Goal: Find contact information: Find contact information

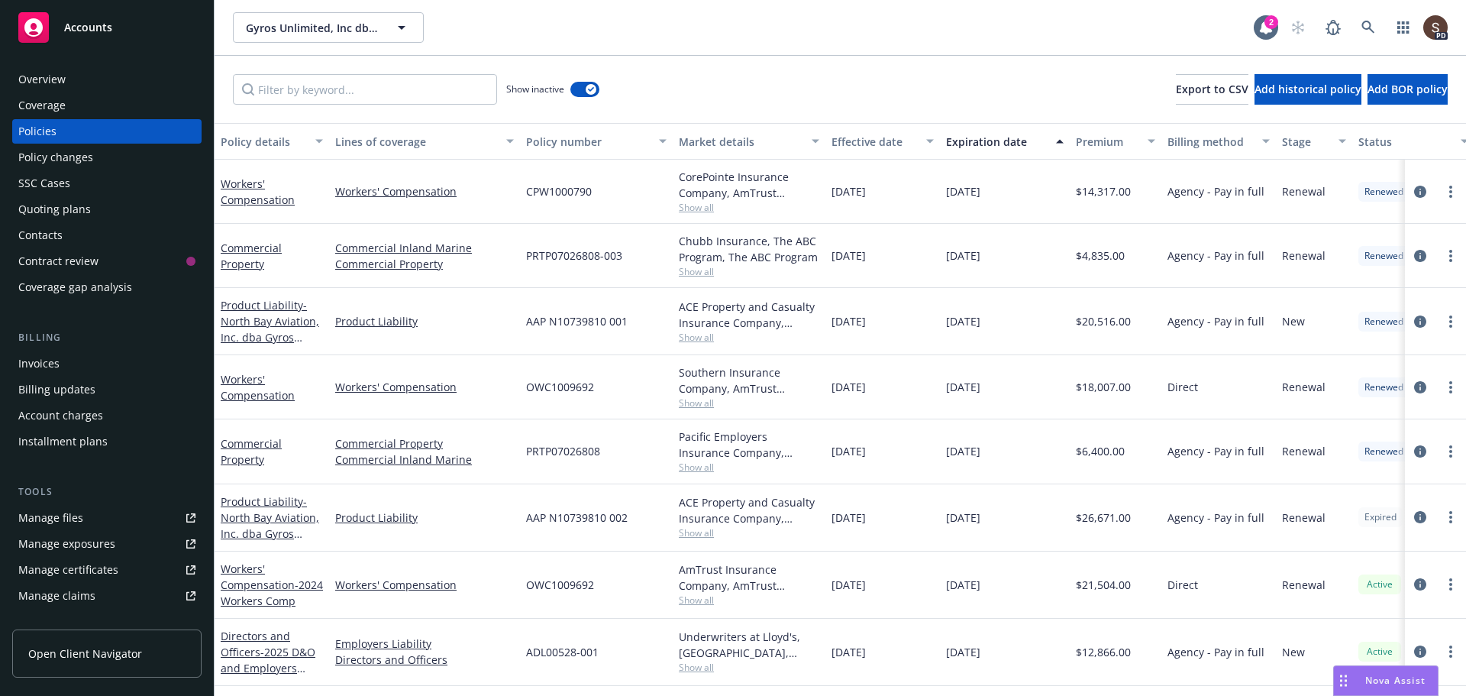
click at [60, 122] on div "Policies" at bounding box center [106, 131] width 177 height 24
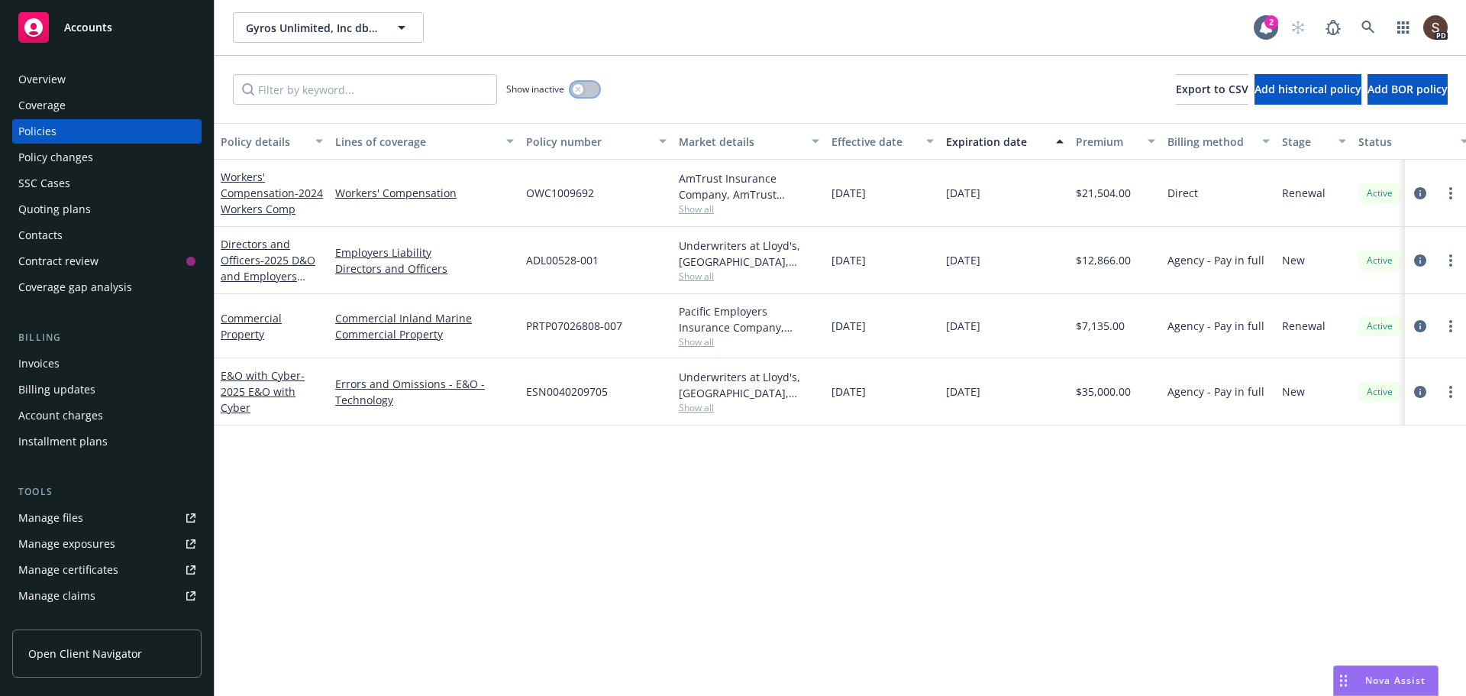
click at [593, 87] on button "button" at bounding box center [585, 89] width 29 height 15
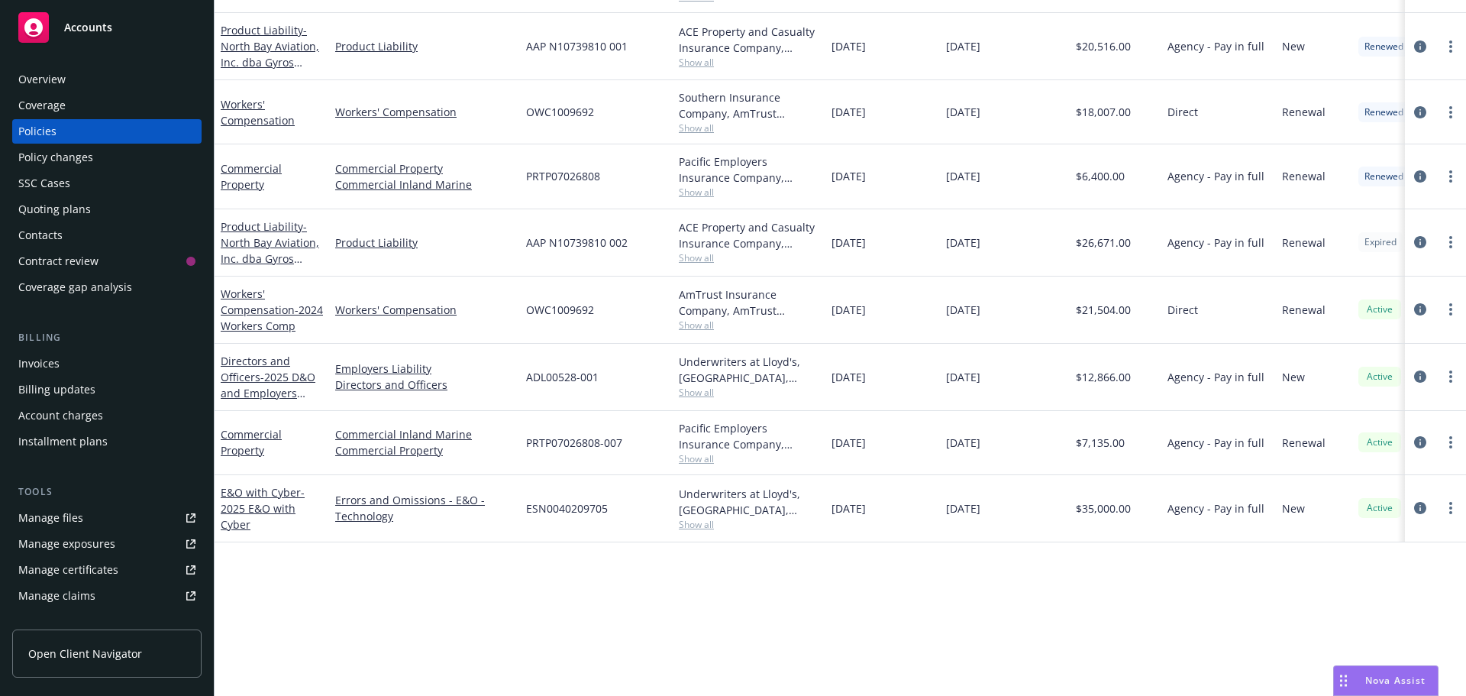
scroll to position [199, 0]
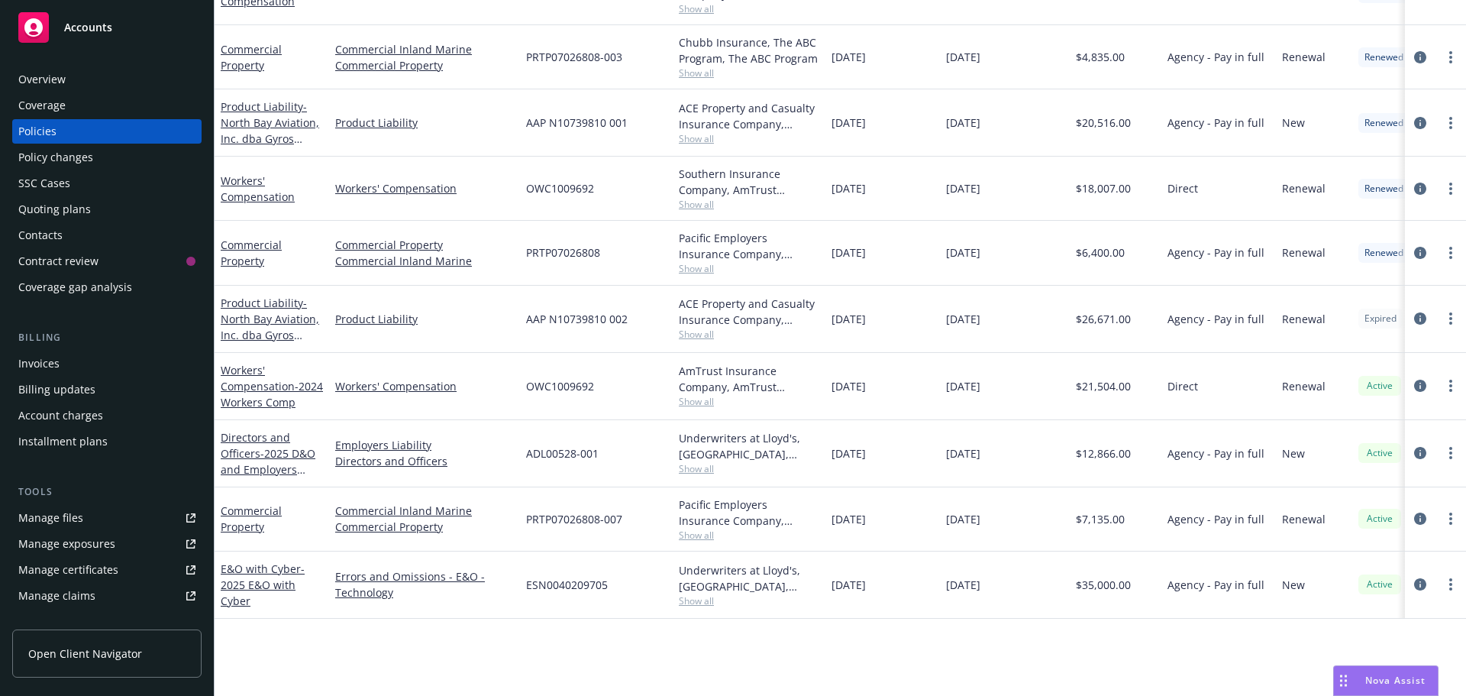
click at [81, 238] on div "Contacts" at bounding box center [106, 235] width 177 height 24
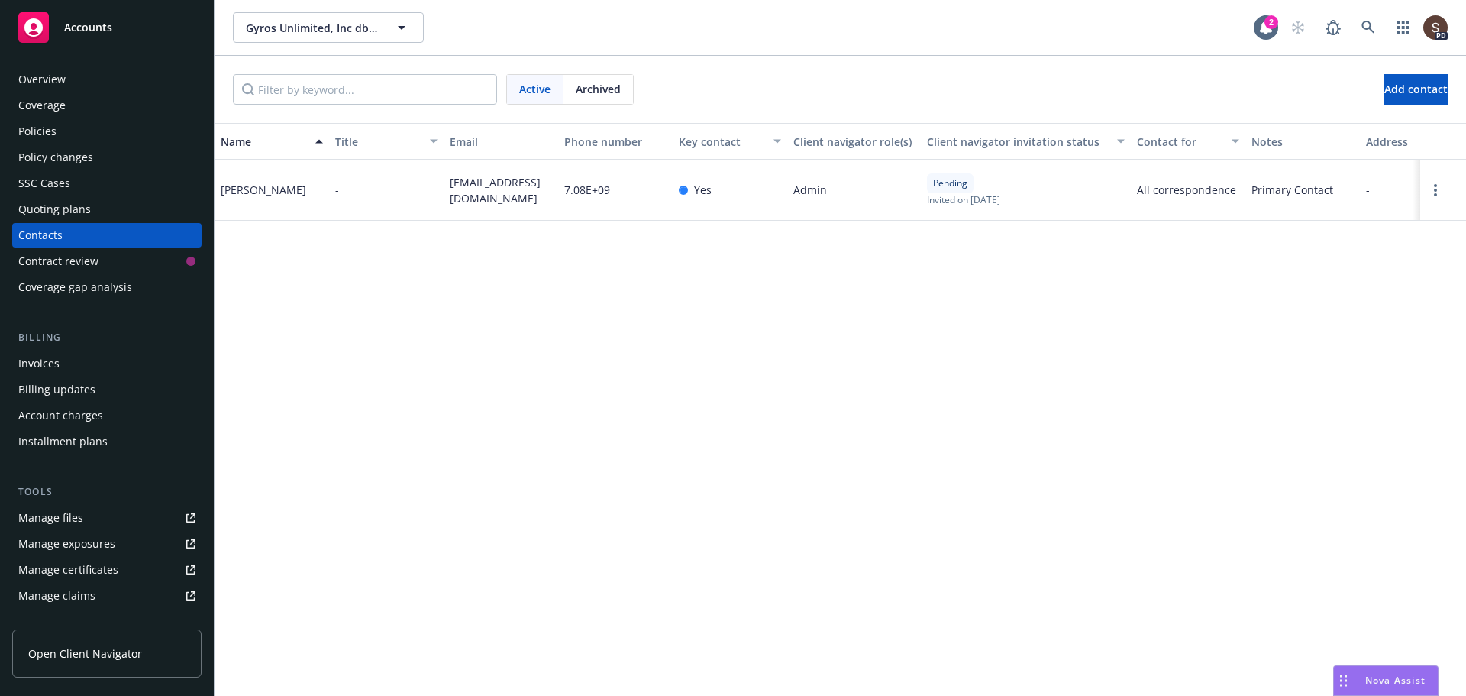
click at [42, 81] on div "Overview" at bounding box center [41, 79] width 47 height 24
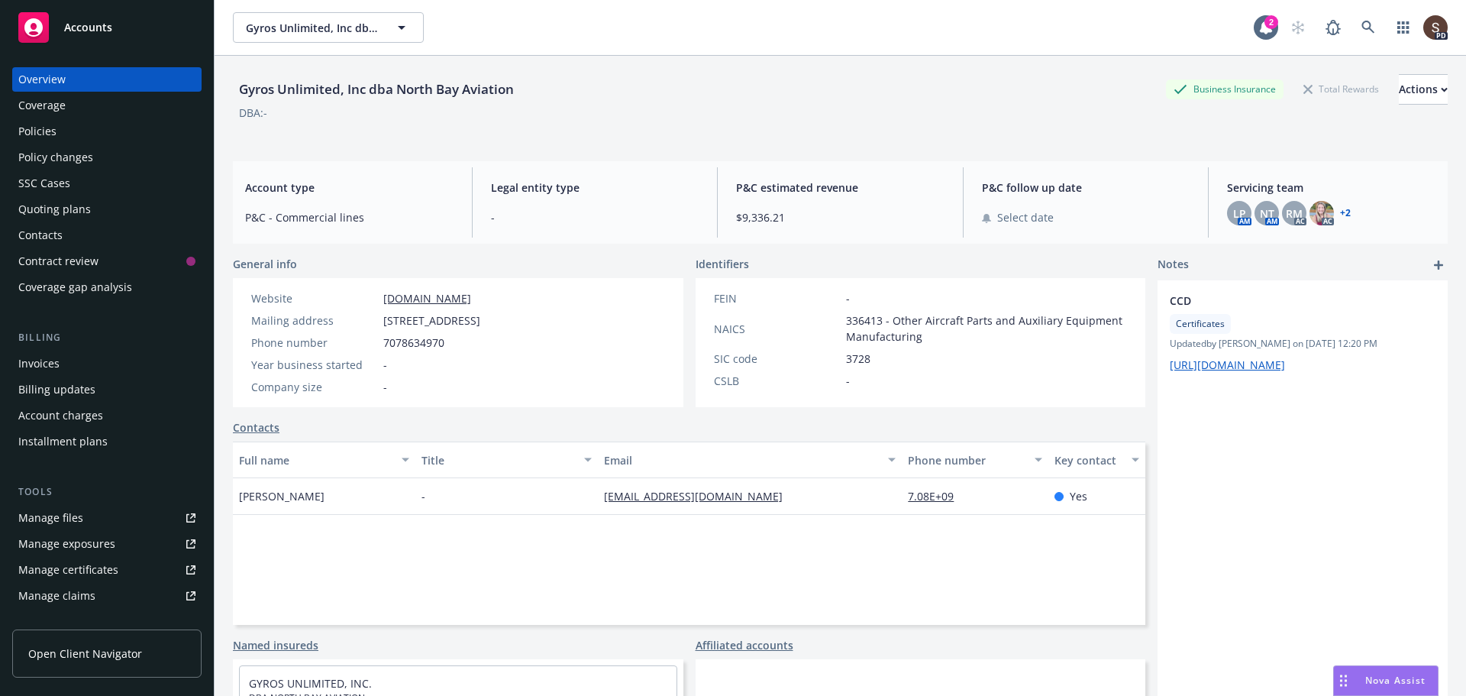
click at [26, 130] on div "Policies" at bounding box center [37, 131] width 38 height 24
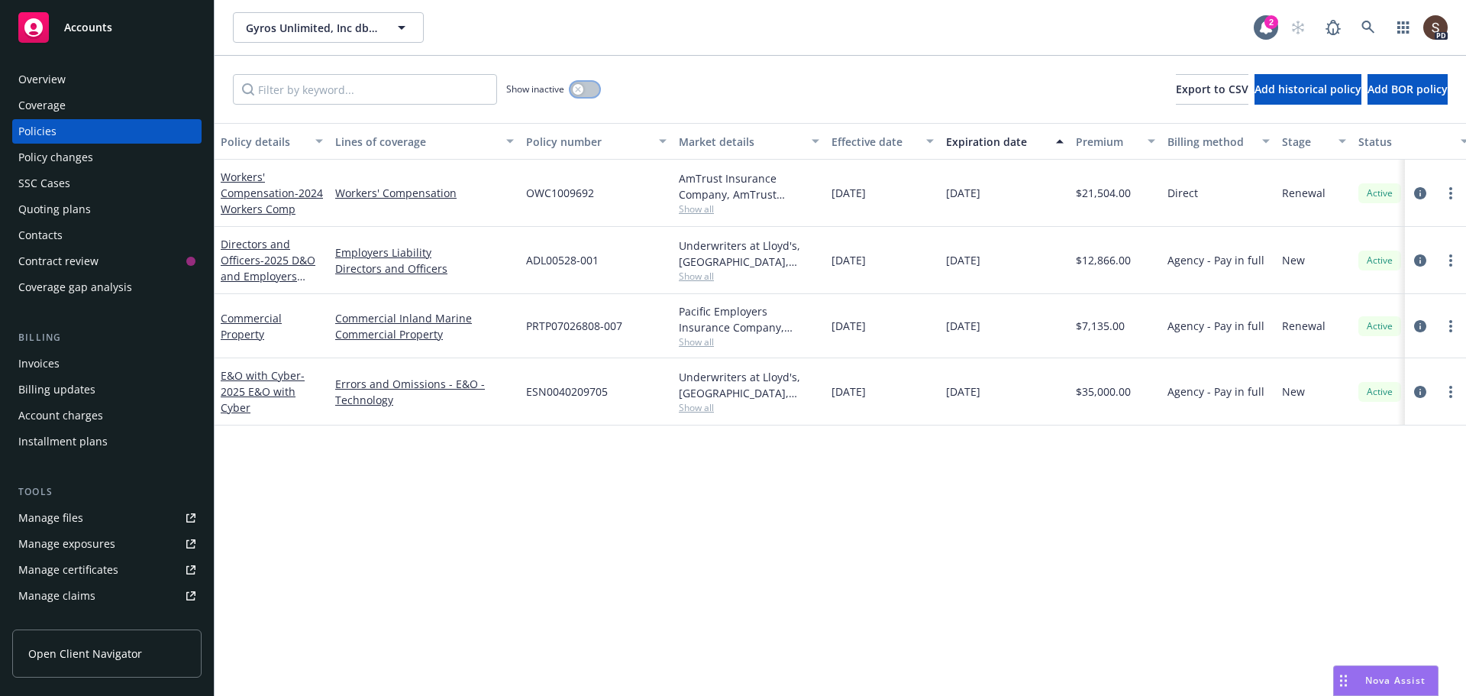
click at [592, 88] on button "button" at bounding box center [585, 89] width 29 height 15
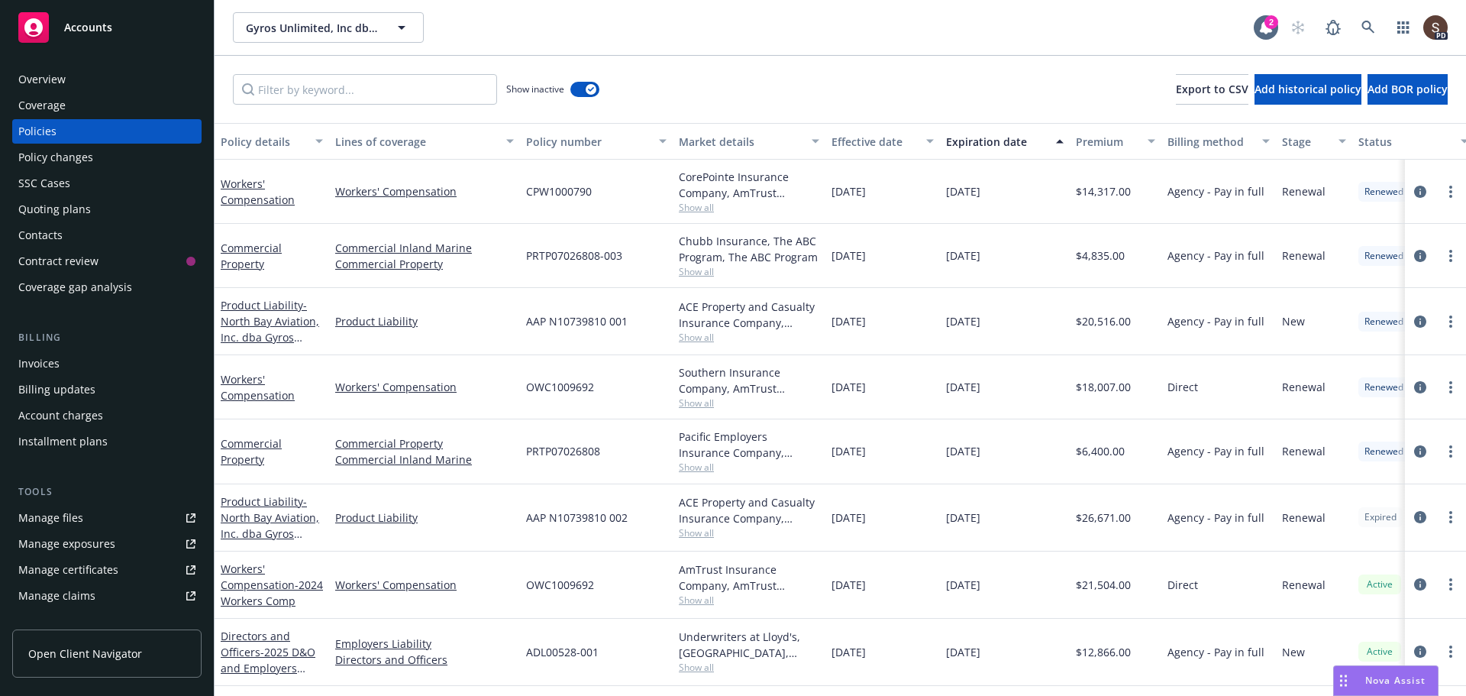
click at [701, 68] on div "Show inactive Export to CSV Add historical policy Add BOR policy" at bounding box center [841, 89] width 1252 height 67
click at [46, 233] on div "Contacts" at bounding box center [40, 235] width 44 height 24
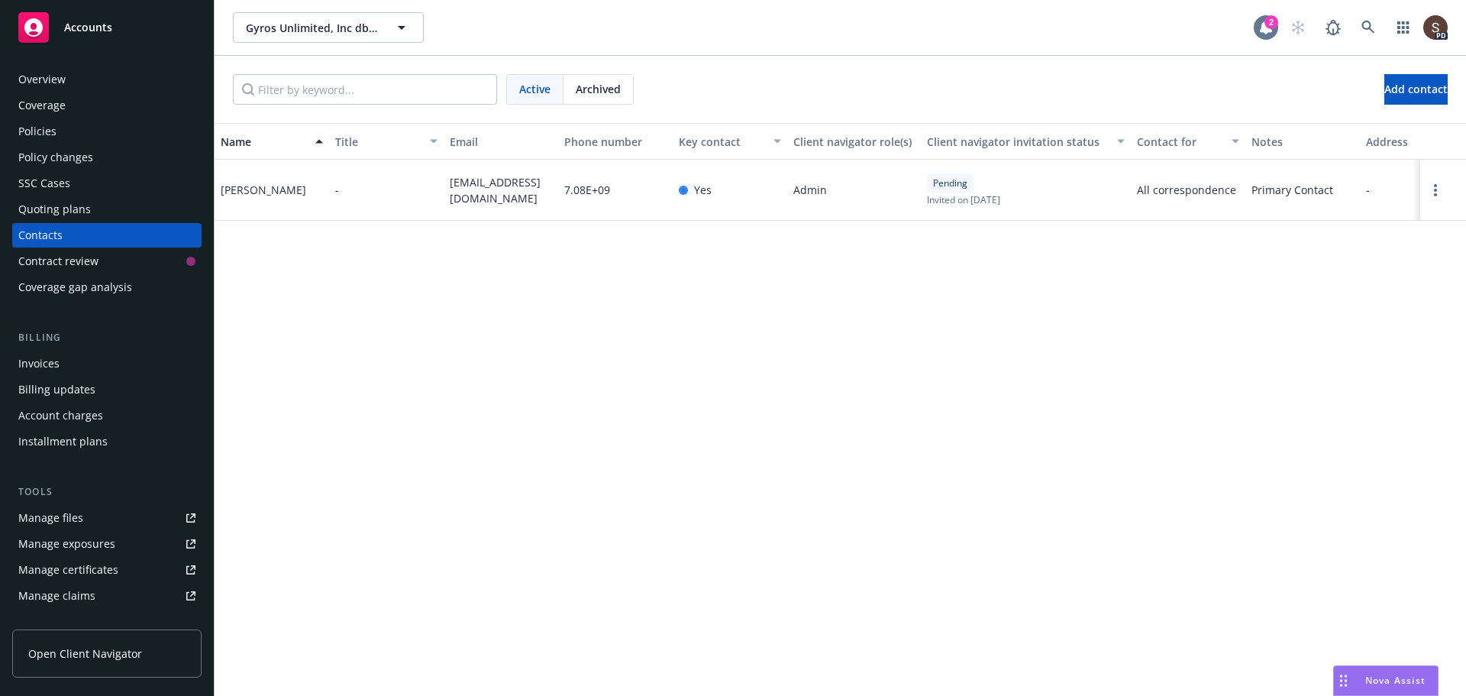
click at [1260, 22] on icon at bounding box center [1266, 27] width 15 height 15
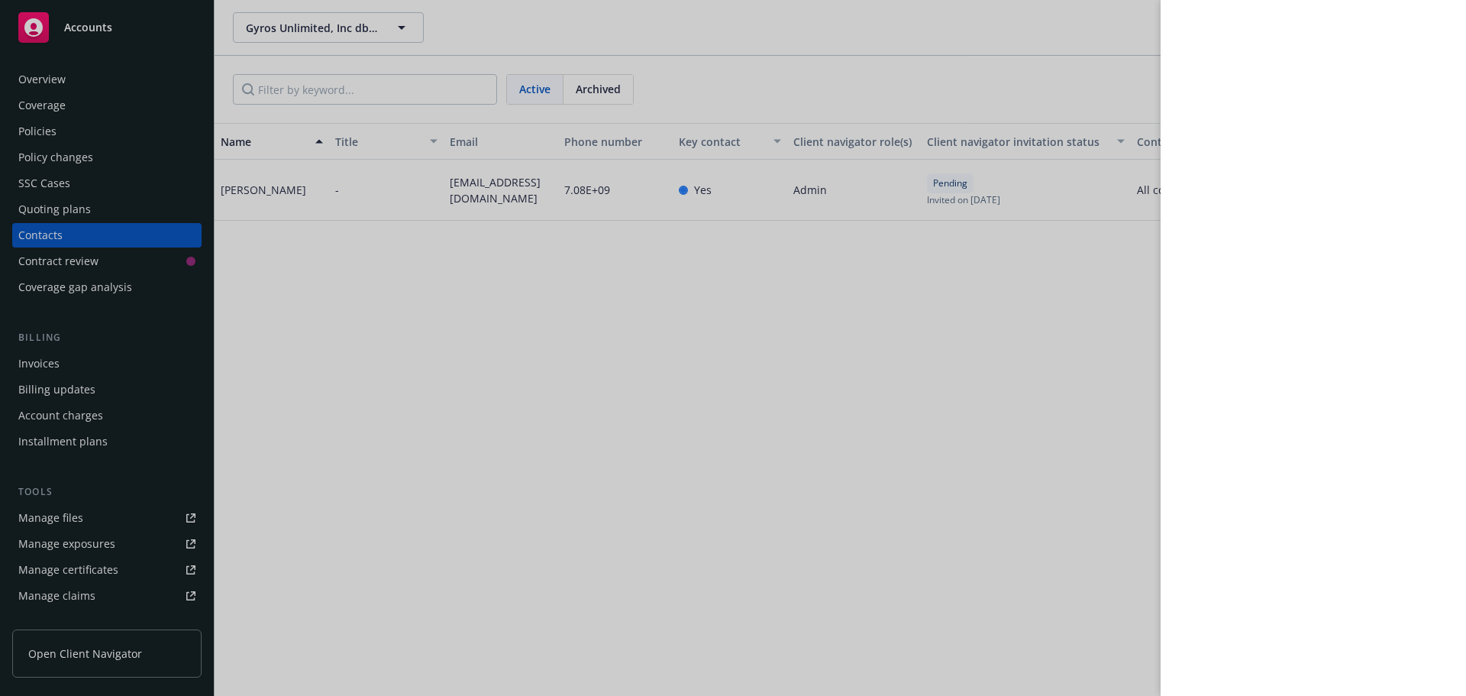
click at [993, 92] on div at bounding box center [733, 348] width 1466 height 696
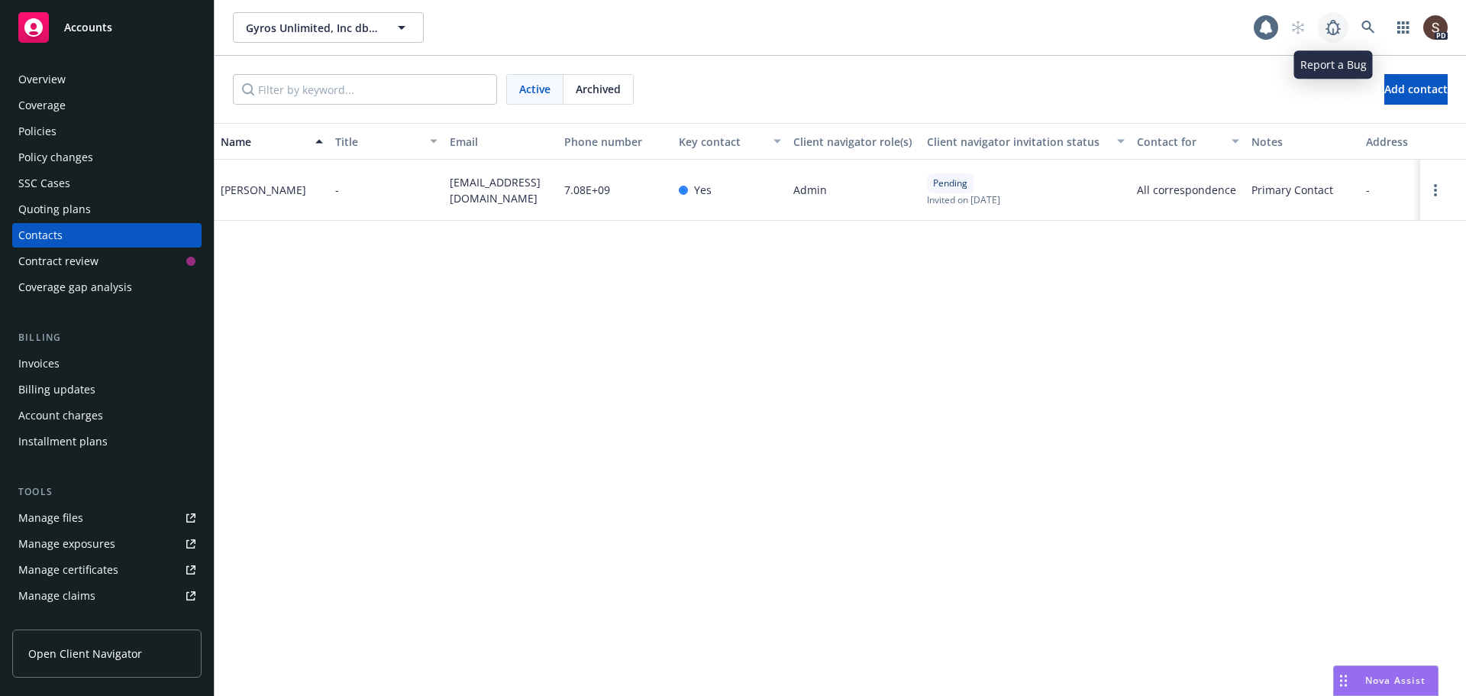
click at [1330, 34] on icon at bounding box center [1333, 27] width 15 height 15
drag, startPoint x: 451, startPoint y: 183, endPoint x: 502, endPoint y: 193, distance: 51.5
click at [502, 193] on span "[EMAIL_ADDRESS][DOMAIN_NAME]" at bounding box center [501, 190] width 102 height 32
copy span "[EMAIL_ADDRESS][DOMAIN_NAME]"
